Goal: Information Seeking & Learning: Learn about a topic

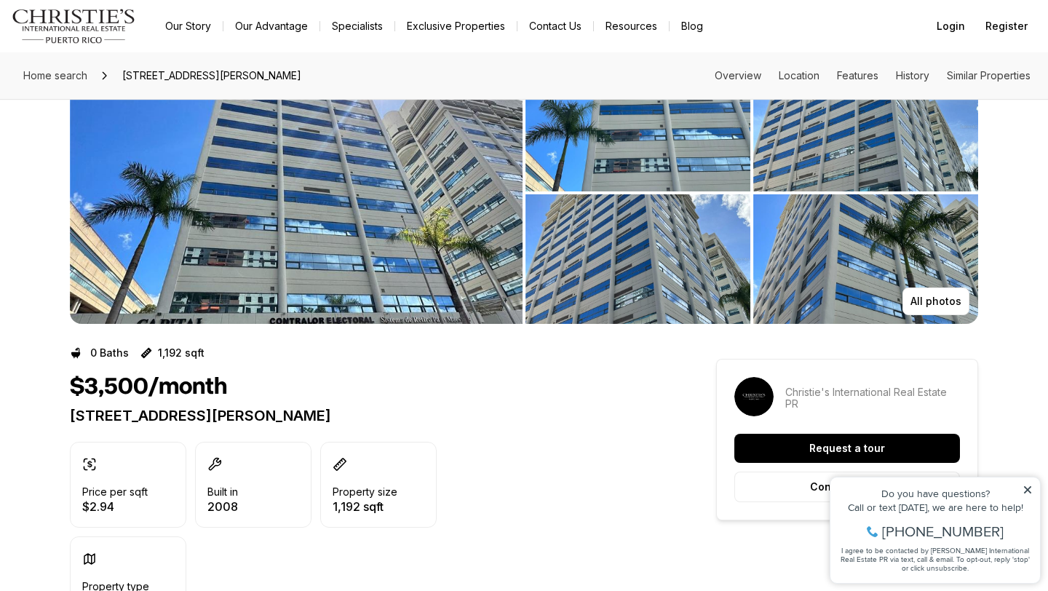
scroll to position [60, 0]
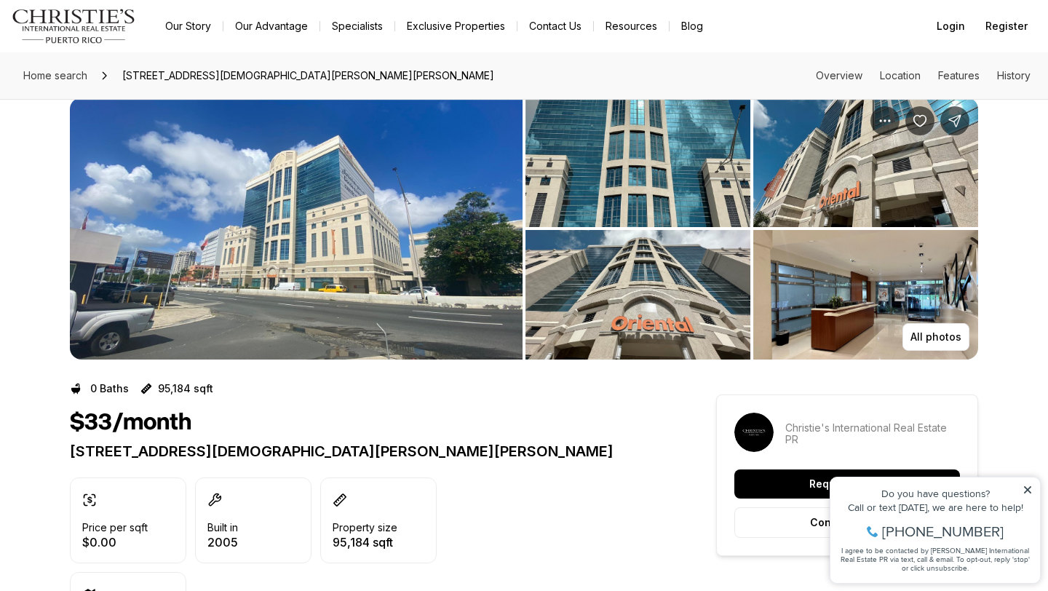
scroll to position [26, 0]
